Goal: Information Seeking & Learning: Find contact information

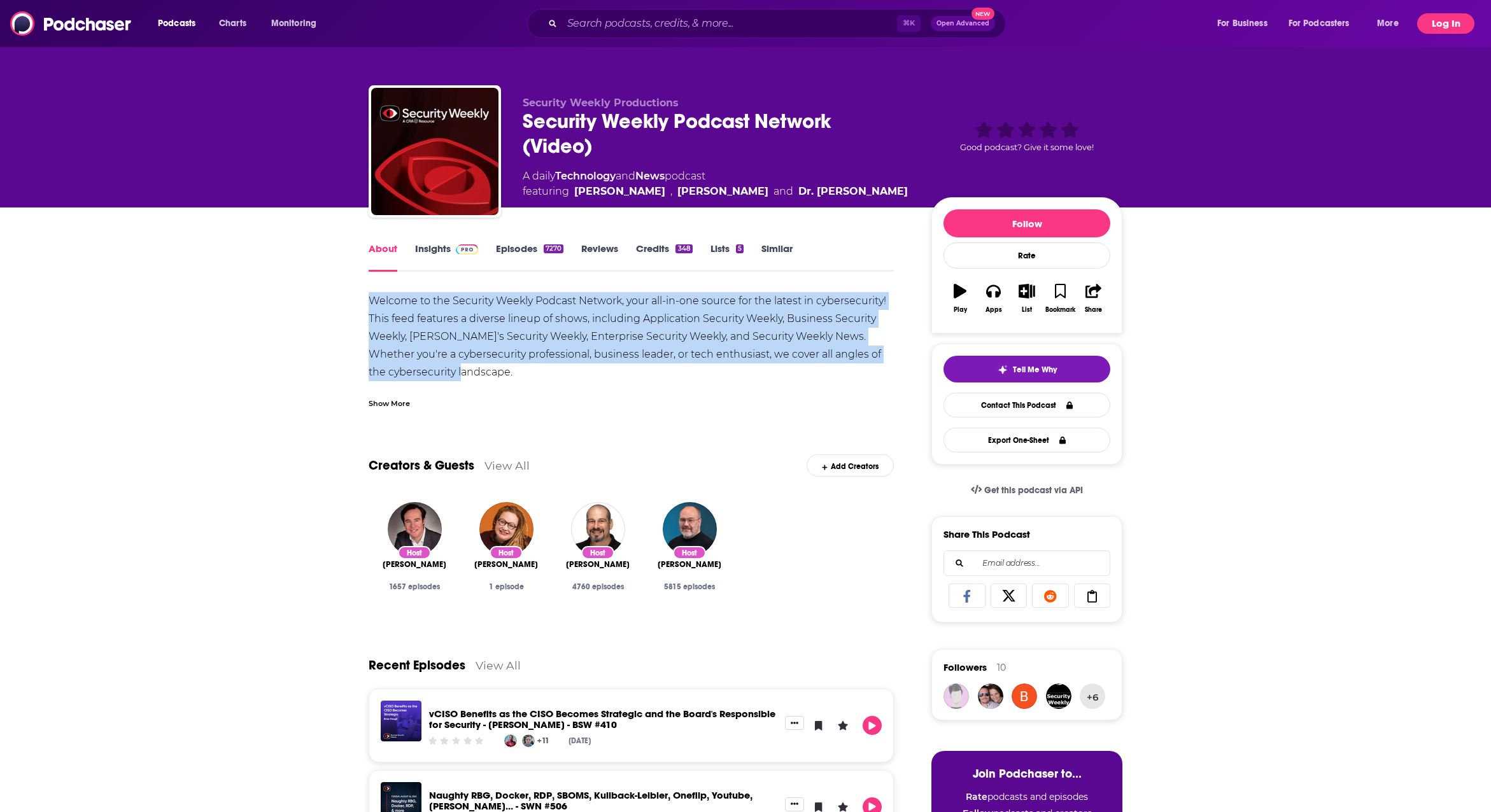
click at [1455, 21] on button "Log In" at bounding box center [1446, 24] width 57 height 21
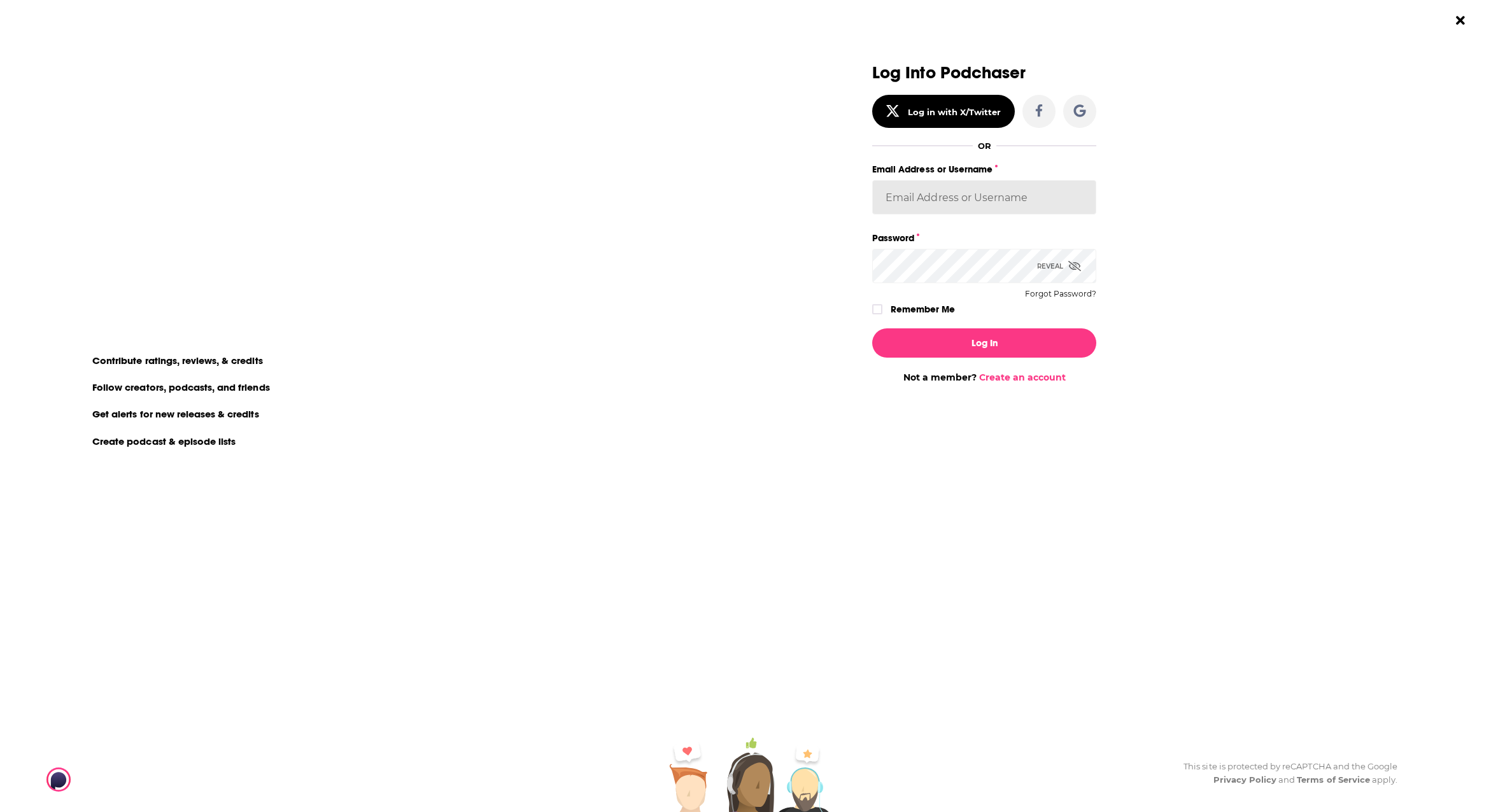
type input "[PERSON_NAME][EMAIL_ADDRESS][DOMAIN_NAME]"
click at [996, 343] on button "Log In" at bounding box center [984, 342] width 224 height 29
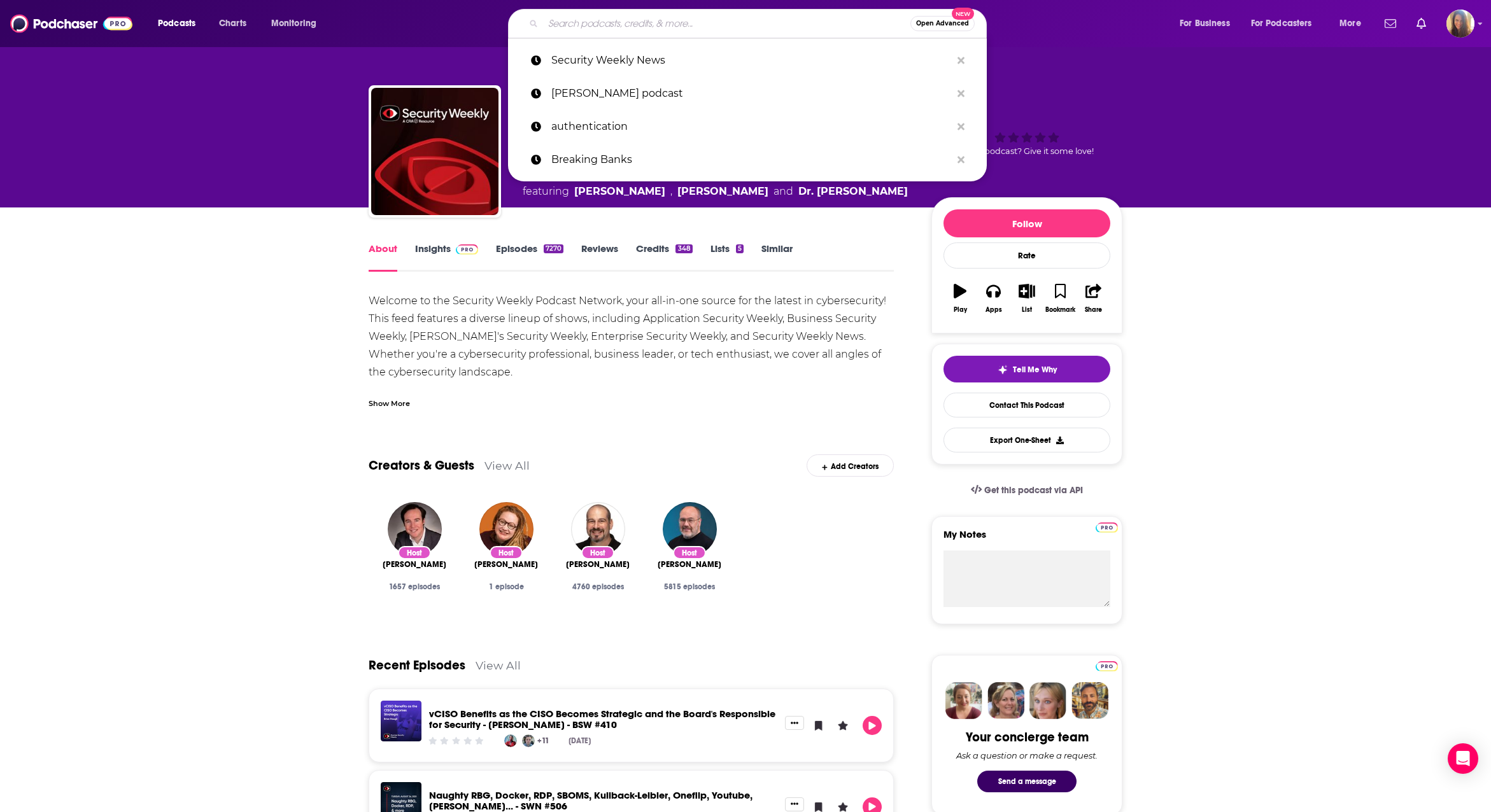
click at [591, 21] on input "Search podcasts, credits, & more..." at bounding box center [727, 24] width 368 height 21
paste input "Keeping IT Brief"
type input "Keeping IT Brief"
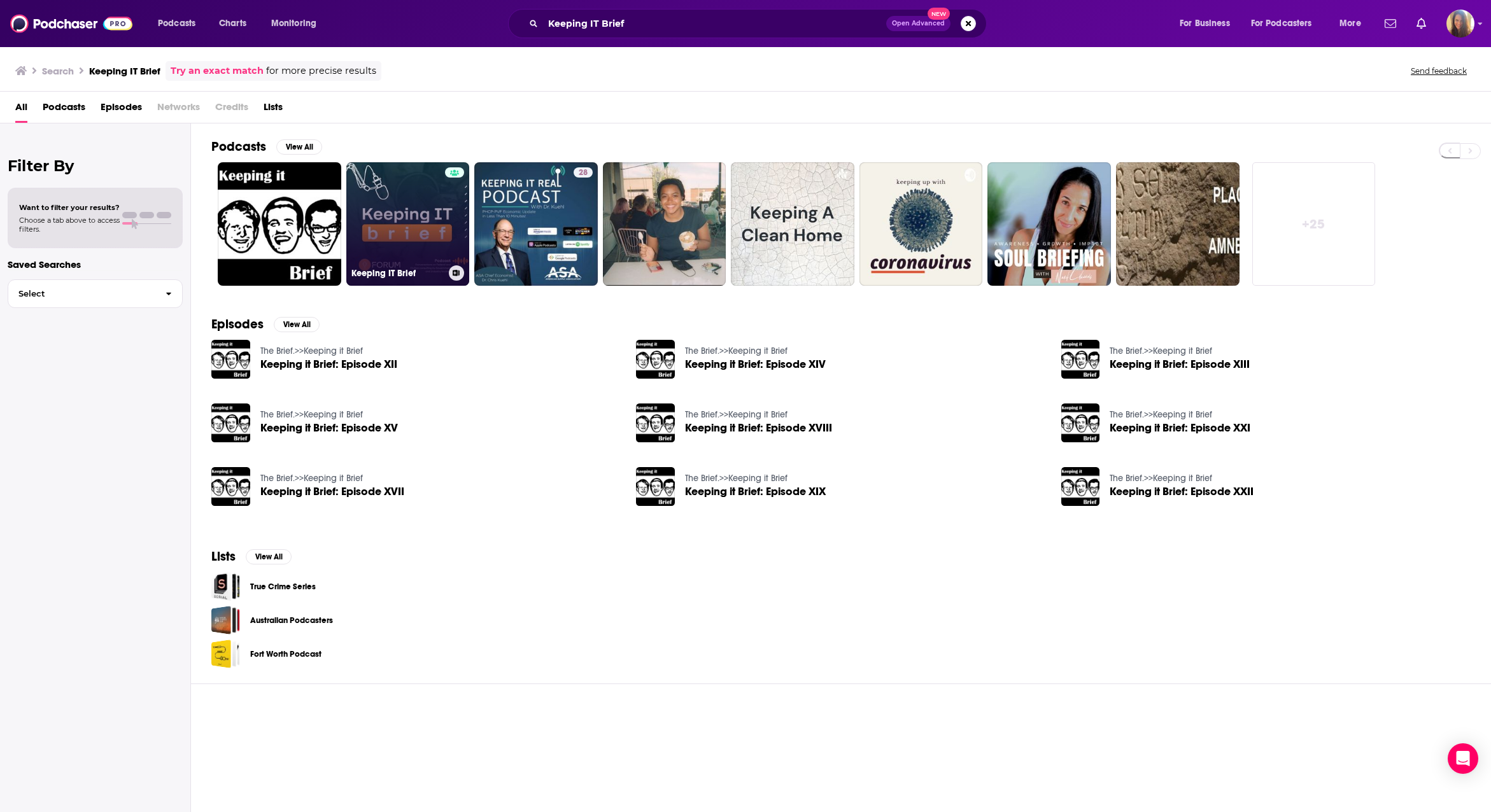
click at [415, 204] on link "Keeping IT Brief" at bounding box center [408, 223] width 123 height 123
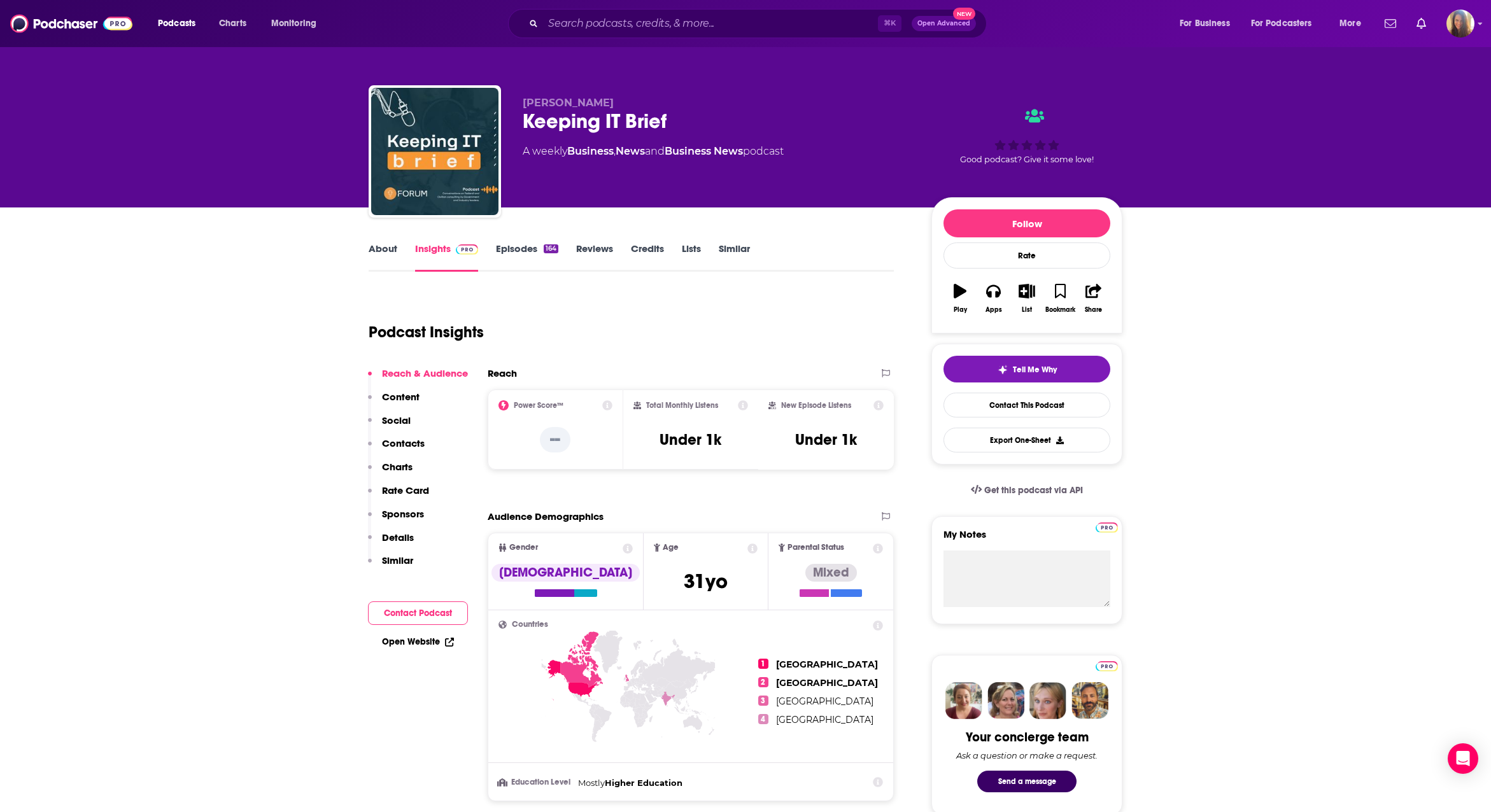
click at [382, 247] on link "About" at bounding box center [383, 257] width 29 height 29
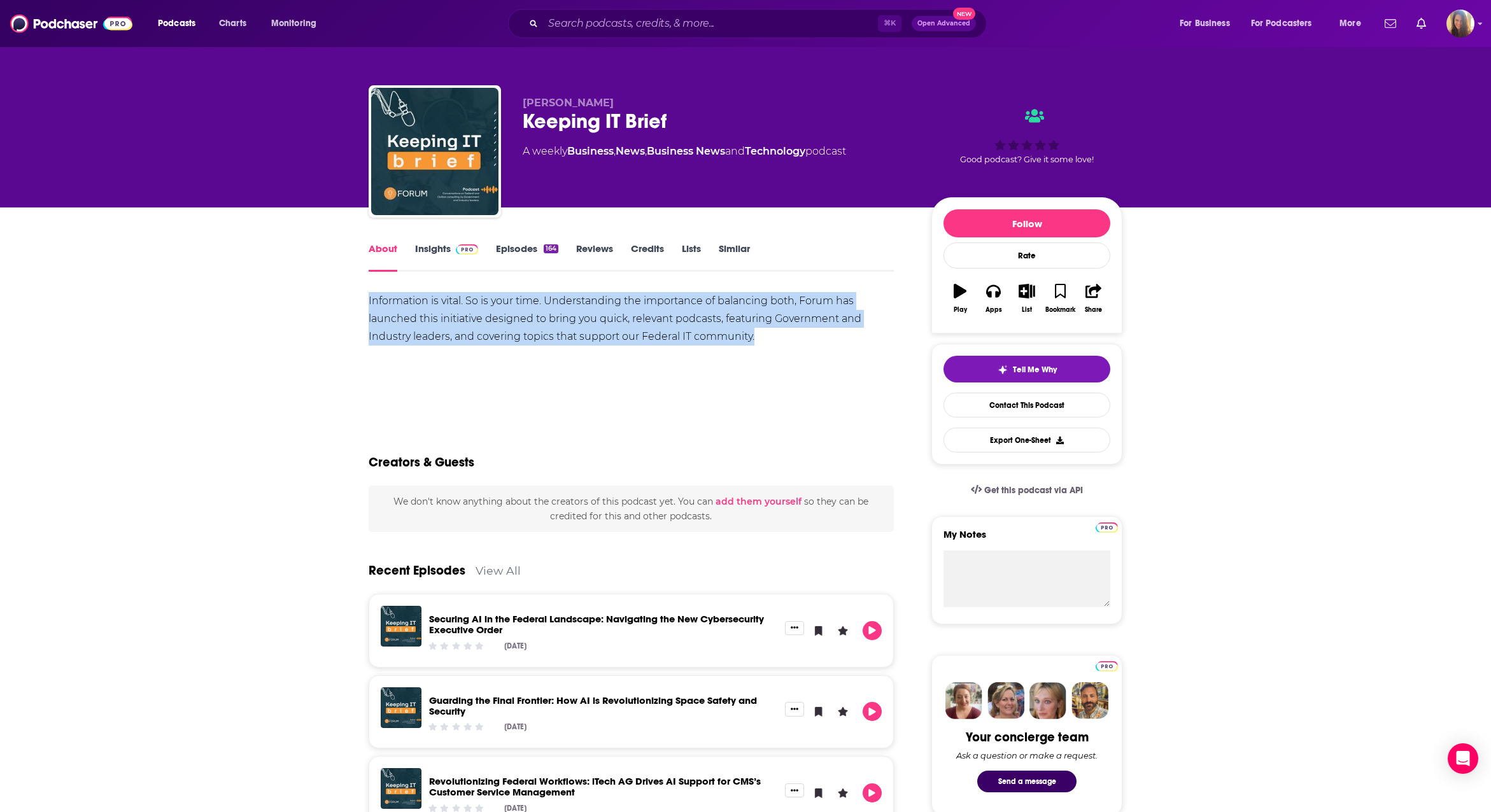
drag, startPoint x: 773, startPoint y: 339, endPoint x: 351, endPoint y: 300, distance: 423.8
copy div "Information is vital. So is your time. Understanding the importance of balancin…"
click at [435, 248] on link "Insights" at bounding box center [447, 257] width 63 height 29
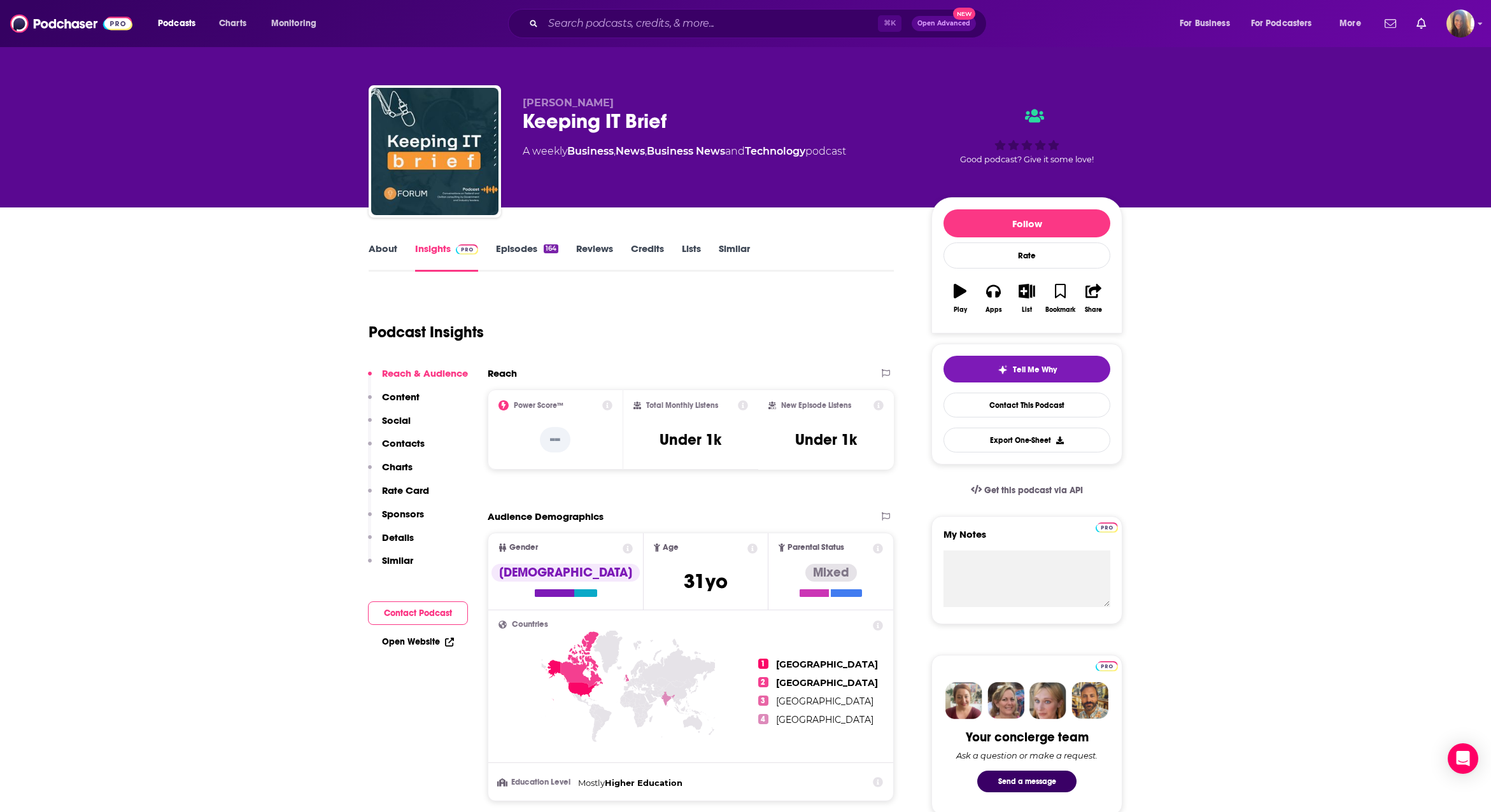
click at [411, 449] on p "Contacts" at bounding box center [403, 443] width 43 height 12
click at [518, 248] on link "Episodes 164" at bounding box center [527, 257] width 62 height 29
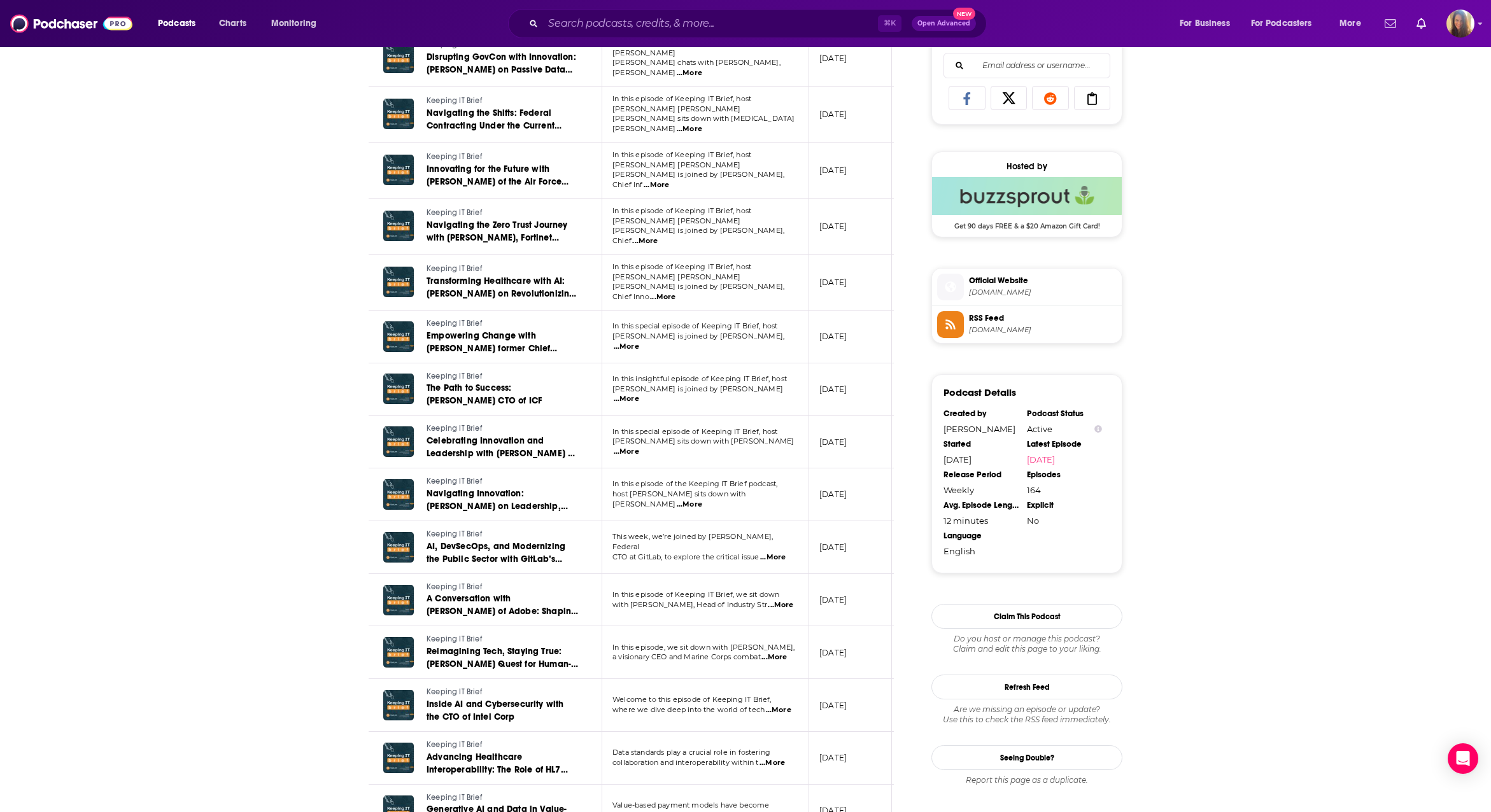
scroll to position [831, 0]
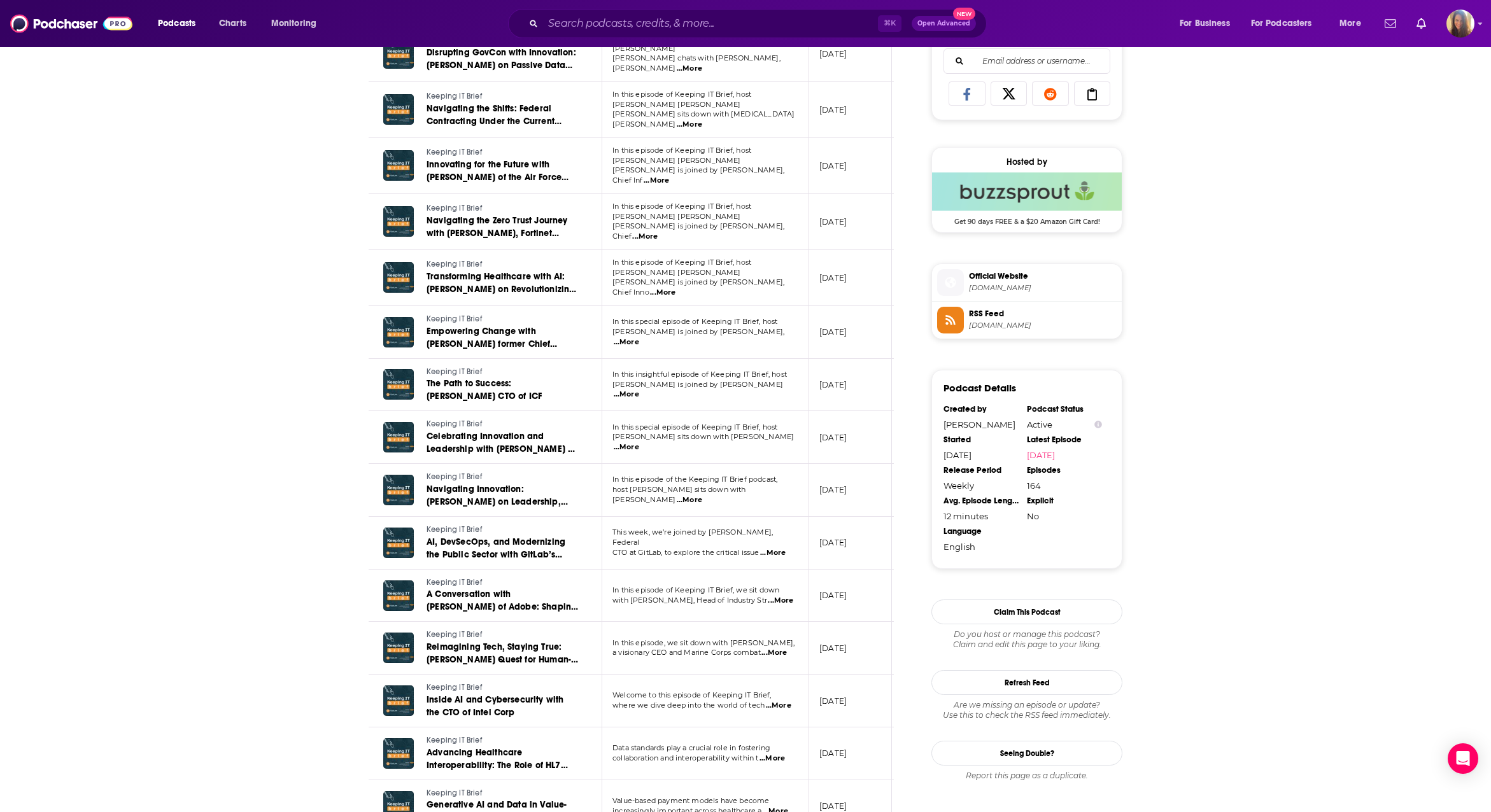
click at [989, 289] on span "[DOMAIN_NAME]" at bounding box center [1043, 288] width 148 height 9
click at [1003, 328] on span "[DOMAIN_NAME]" at bounding box center [1043, 325] width 148 height 9
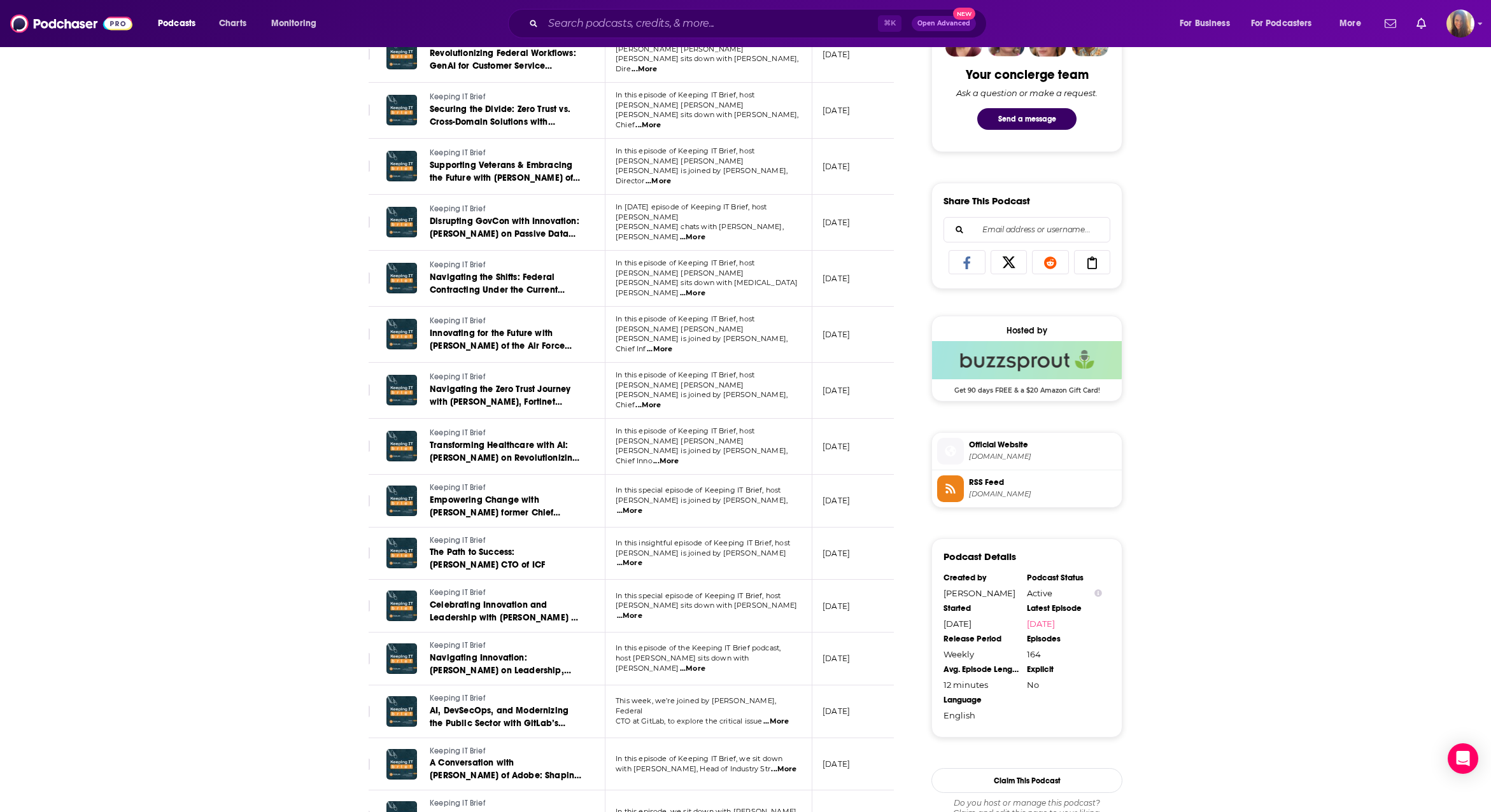
scroll to position [629, 0]
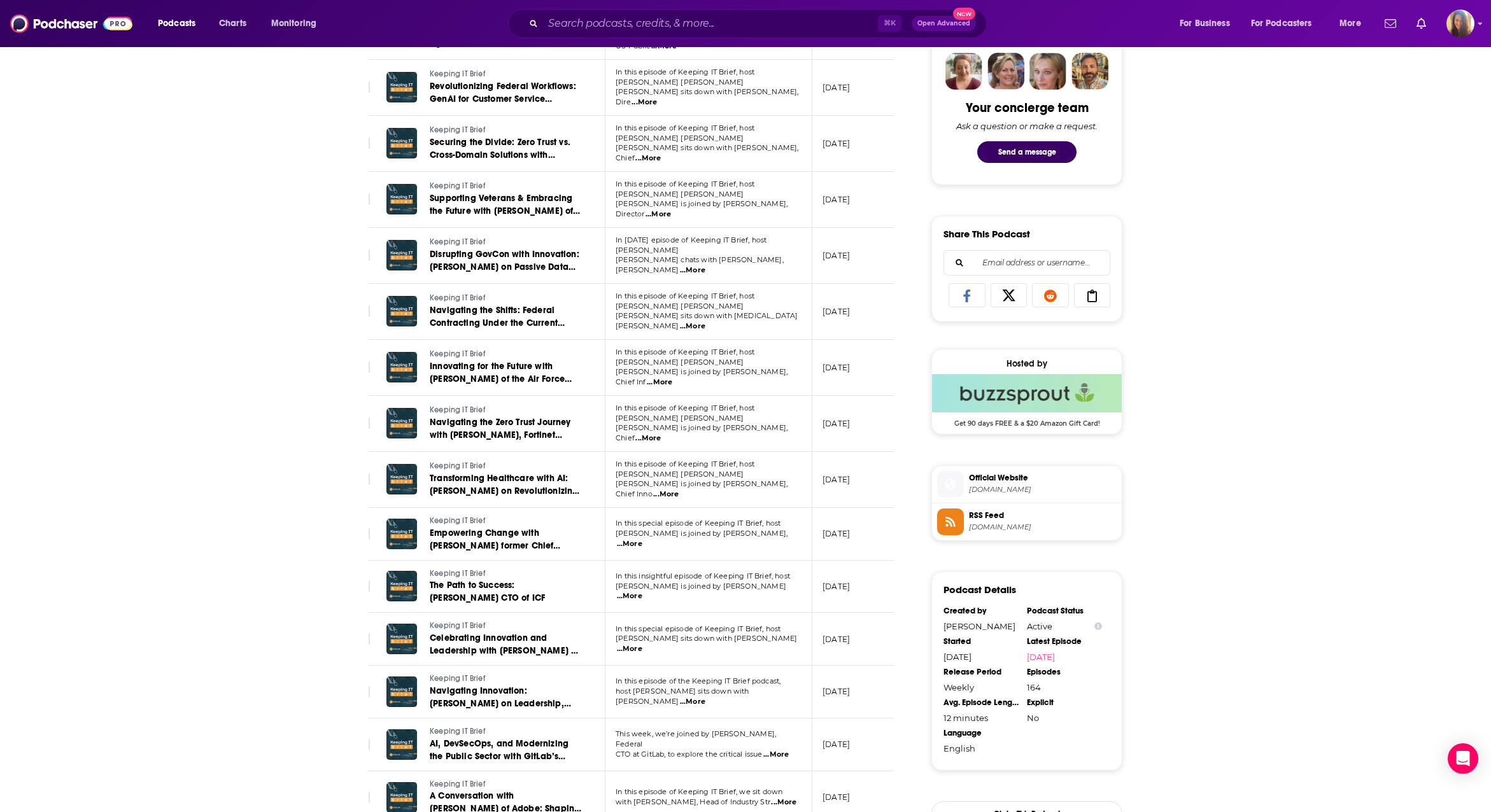
click at [969, 296] on icon at bounding box center [967, 296] width 36 height 13
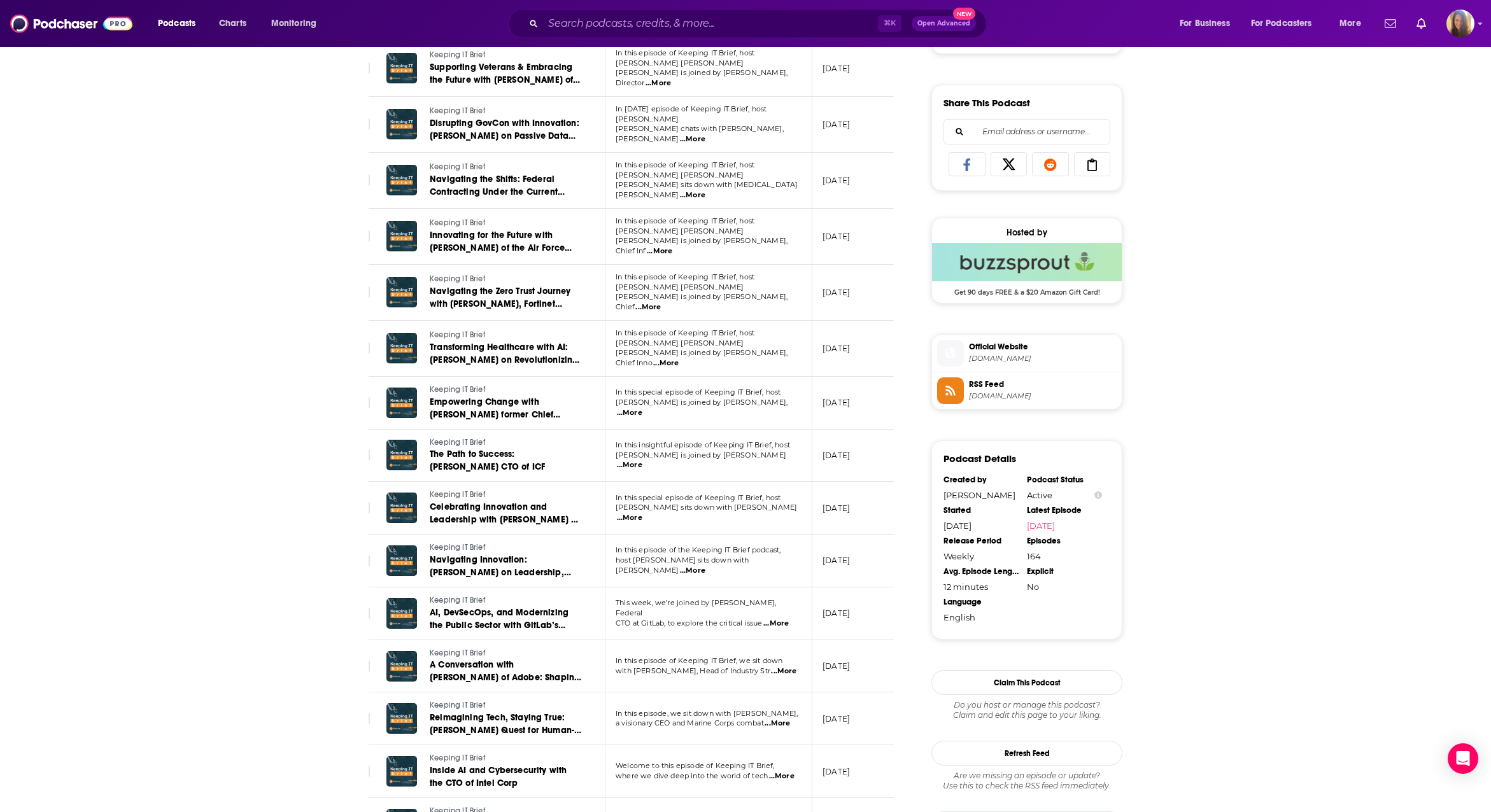
scroll to position [778, 0]
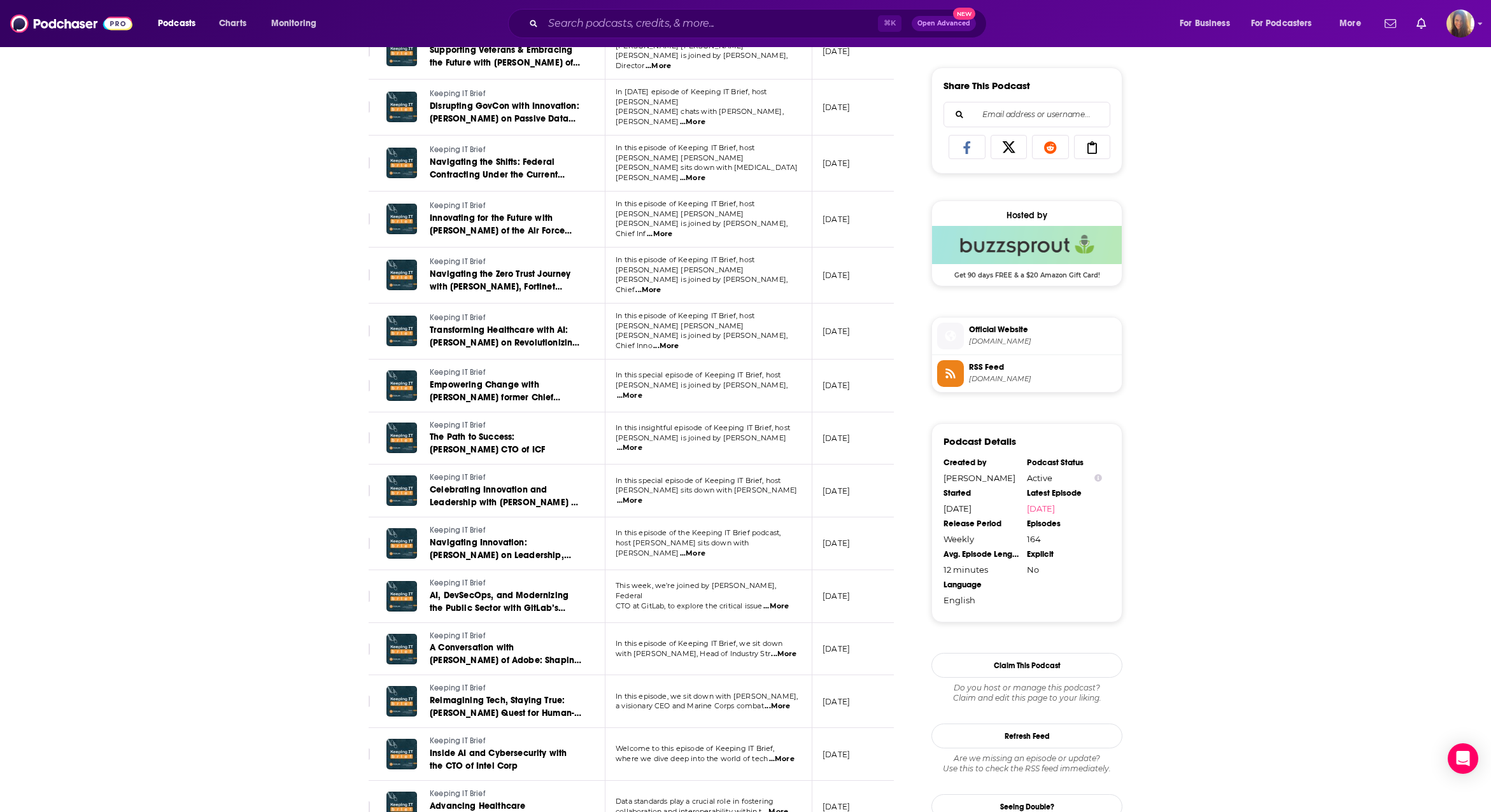
drag, startPoint x: 1012, startPoint y: 480, endPoint x: 936, endPoint y: 476, distance: 76.1
click at [936, 476] on div "Podcast Details Created by [PERSON_NAME] Podcast Status Active Started [DATE] L…" at bounding box center [1027, 522] width 191 height 199
copy div "[PERSON_NAME]"
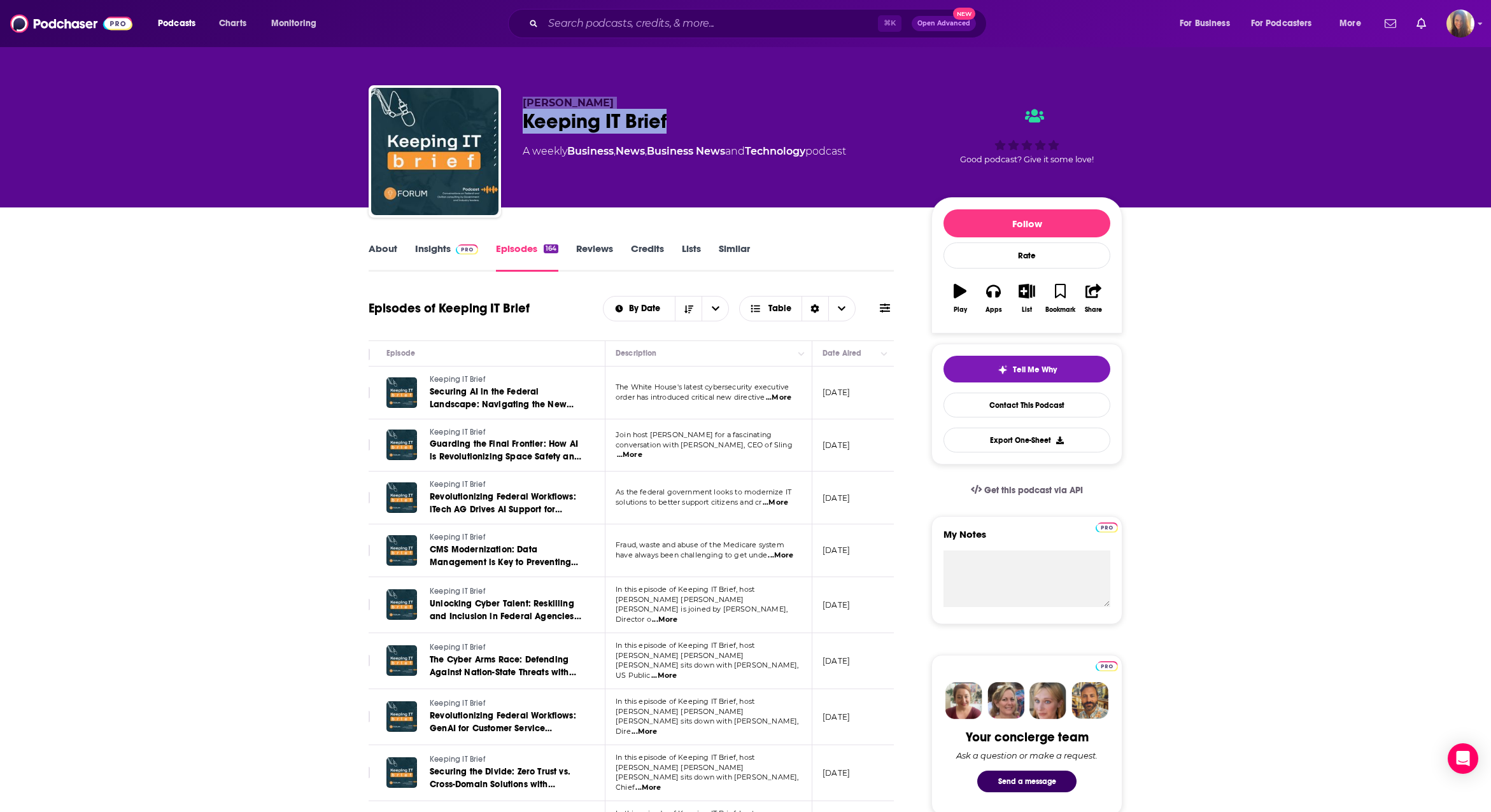
drag, startPoint x: 672, startPoint y: 117, endPoint x: 522, endPoint y: 97, distance: 151.3
click at [522, 97] on div "[PERSON_NAME] Keeping IT Brief A weekly Business , News , Business News and Tec…" at bounding box center [746, 154] width 754 height 138
copy div "[PERSON_NAME] Keeping IT Brief"
click at [1459, 26] on img "Logged in as AHartman333" at bounding box center [1460, 23] width 28 height 28
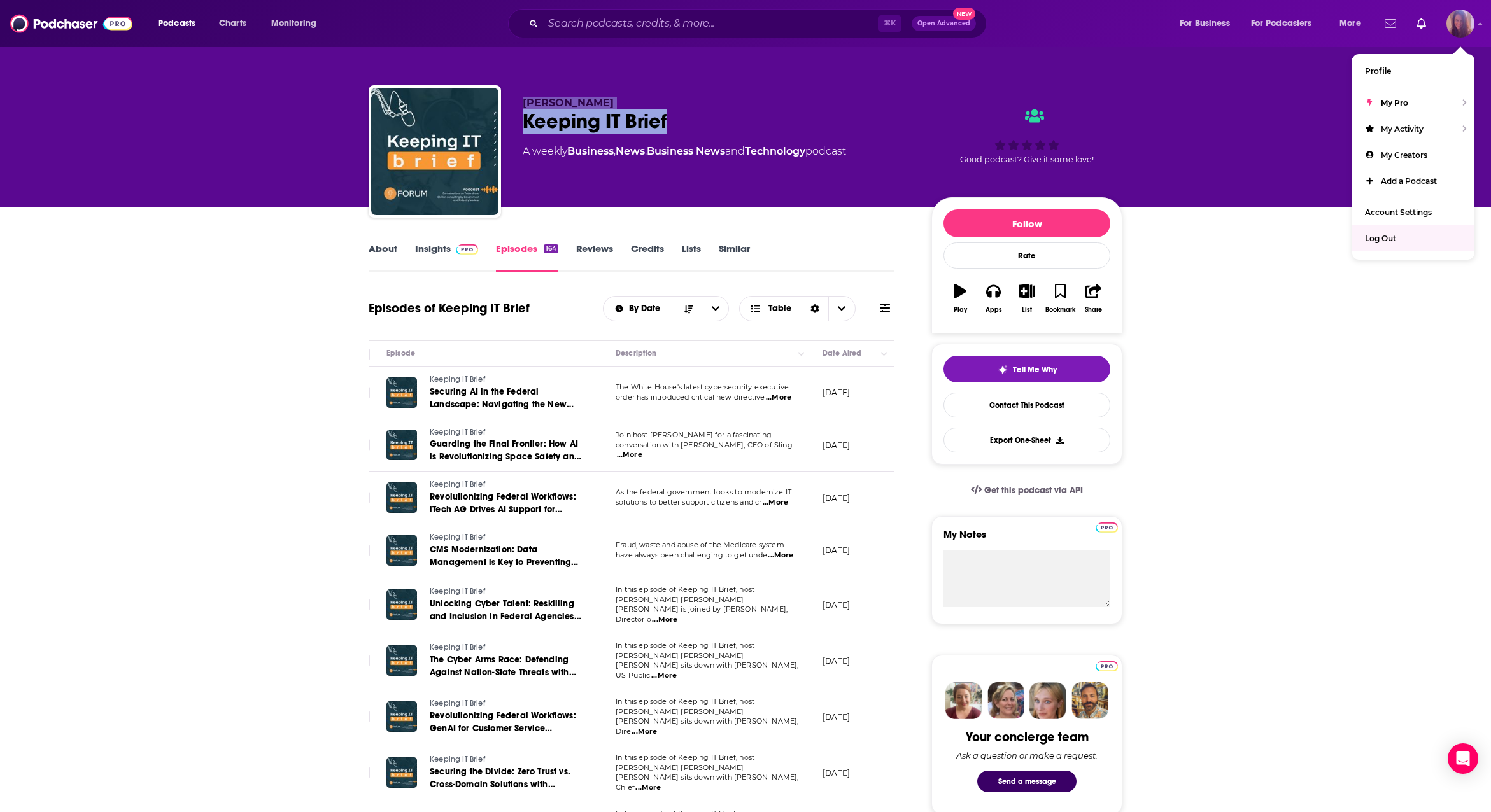
click at [1399, 233] on div "Log Out" at bounding box center [1413, 238] width 122 height 26
